Goal: Navigation & Orientation: Find specific page/section

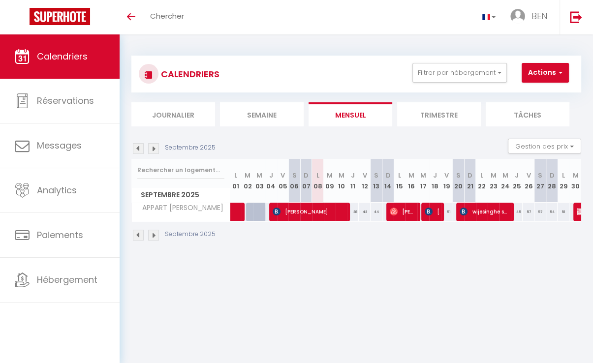
click at [152, 148] on img at bounding box center [153, 148] width 11 height 11
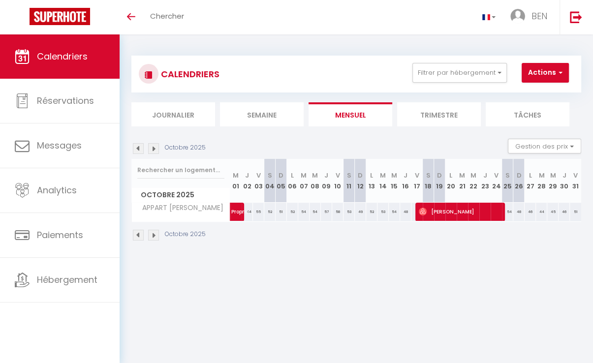
click at [151, 148] on img at bounding box center [153, 148] width 11 height 11
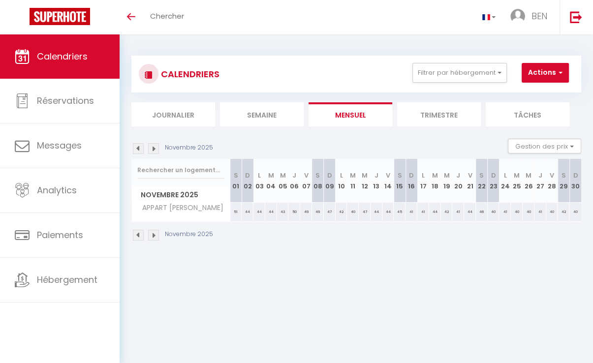
click at [151, 148] on img at bounding box center [153, 148] width 11 height 11
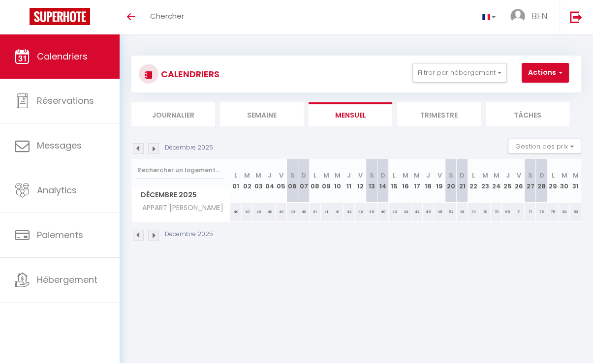
click at [151, 148] on img at bounding box center [153, 148] width 11 height 11
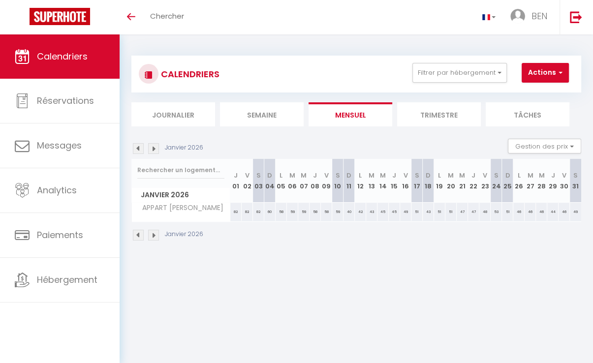
click at [151, 148] on img at bounding box center [153, 148] width 11 height 11
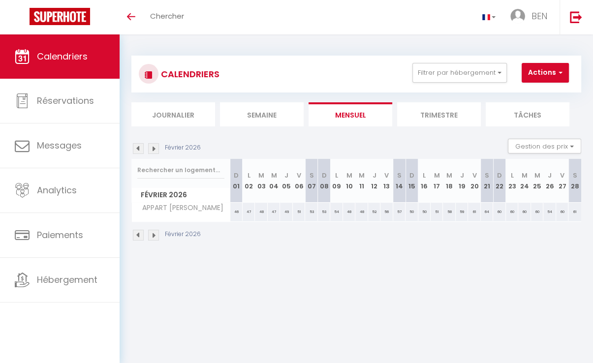
click at [151, 148] on img at bounding box center [153, 148] width 11 height 11
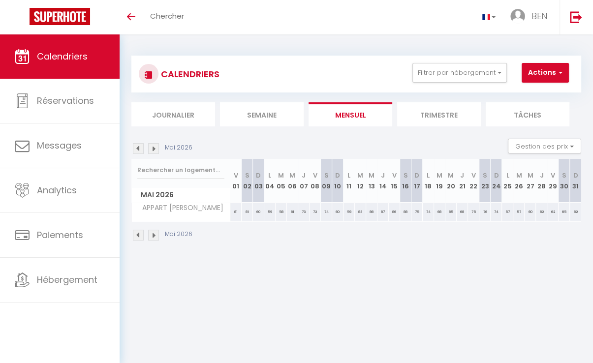
click at [151, 148] on img at bounding box center [153, 148] width 11 height 11
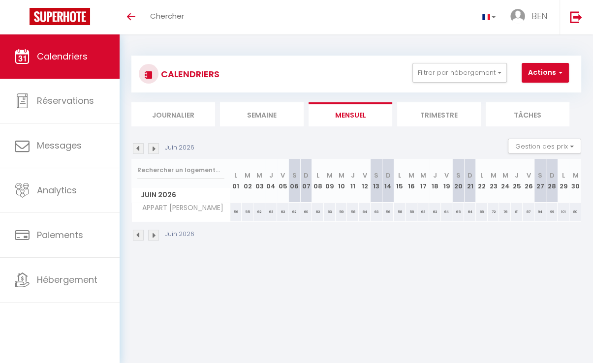
click at [151, 148] on img at bounding box center [153, 148] width 11 height 11
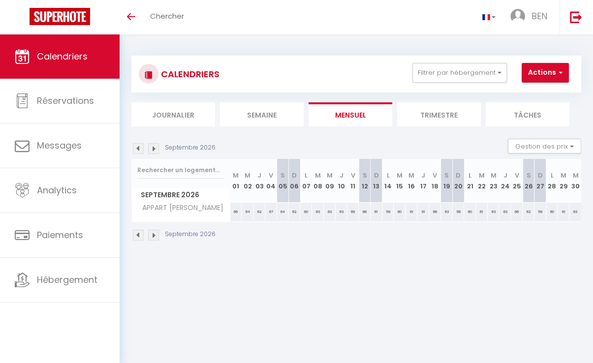
click at [151, 148] on img at bounding box center [153, 148] width 11 height 11
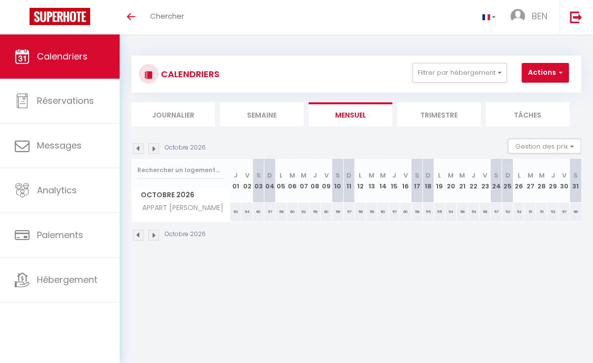
click at [151, 148] on img at bounding box center [153, 148] width 11 height 11
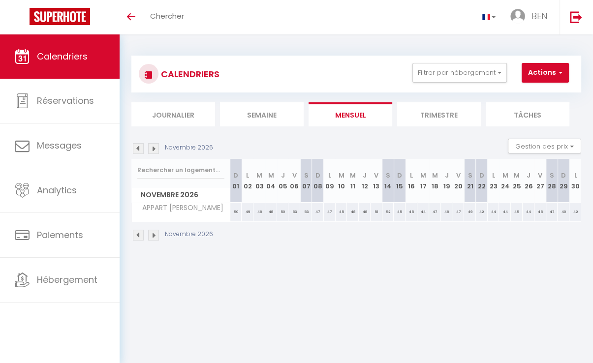
click at [152, 149] on img at bounding box center [153, 148] width 11 height 11
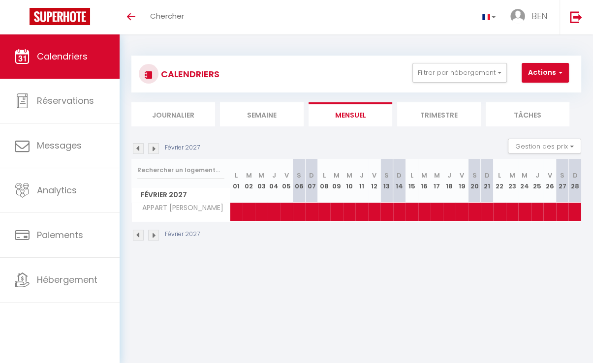
click at [152, 149] on img at bounding box center [153, 148] width 11 height 11
